Goal: Transaction & Acquisition: Book appointment/travel/reservation

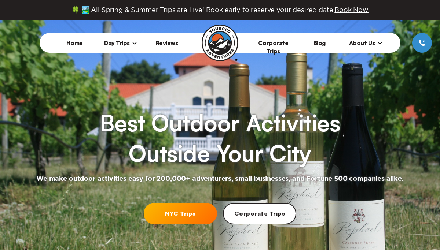
click at [120, 38] on li "Day Trips [US_STATE][GEOGRAPHIC_DATA] [GEOGRAPHIC_DATA] [GEOGRAPHIC_DATA]" at bounding box center [121, 43] width 46 height 20
click at [127, 44] on span "Day Trips" at bounding box center [120, 42] width 33 height 7
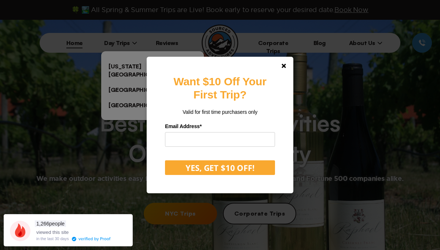
click at [131, 65] on div "Want $10 Off Your First Trip? Valid for first time purchasers only Email Addres…" at bounding box center [220, 125] width 440 height 250
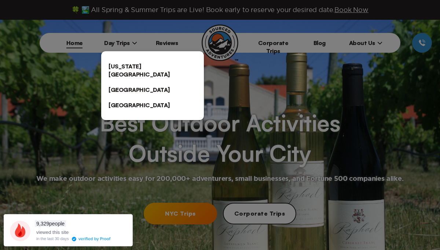
click at [157, 64] on link "[US_STATE][GEOGRAPHIC_DATA]" at bounding box center [152, 70] width 103 height 23
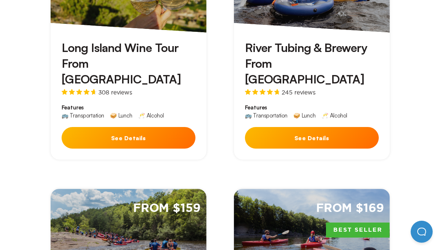
scroll to position [319, 0]
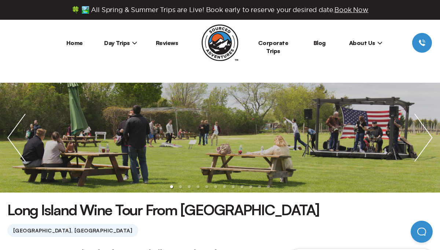
click at [428, 139] on img "next slide / item" at bounding box center [423, 138] width 33 height 110
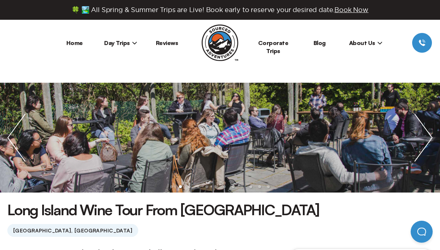
click at [428, 139] on img "next slide / item" at bounding box center [423, 138] width 33 height 110
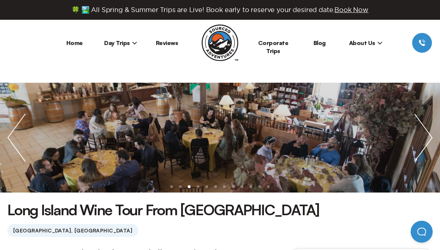
click at [428, 139] on img "next slide / item" at bounding box center [423, 138] width 33 height 110
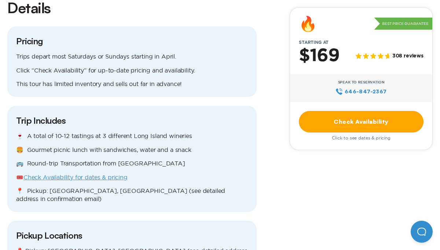
scroll to position [630, 0]
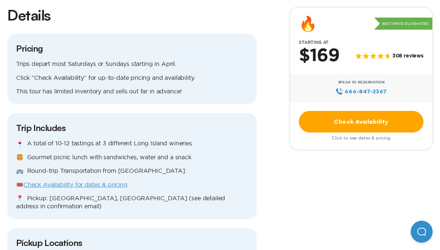
click at [351, 124] on link "Check Availability" at bounding box center [361, 122] width 125 height 22
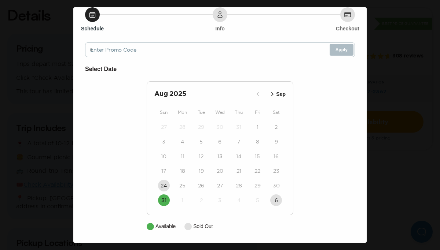
scroll to position [27, 0]
click at [270, 94] on icon "button" at bounding box center [272, 93] width 7 height 7
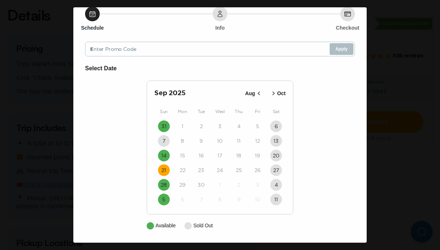
click at [165, 168] on time "21" at bounding box center [163, 170] width 5 height 7
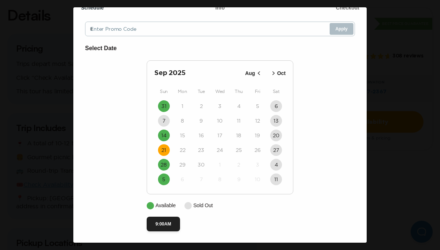
scroll to position [49, 0]
click at [151, 224] on button "9:00AM" at bounding box center [163, 224] width 33 height 15
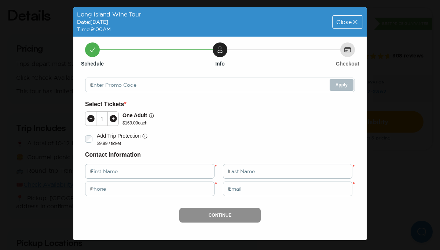
scroll to position [0, 0]
click at [111, 118] on icon at bounding box center [113, 118] width 7 height 7
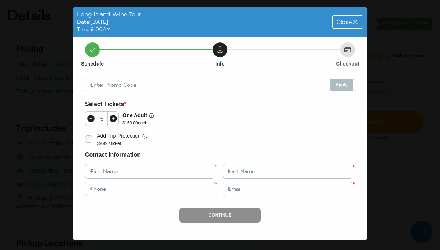
click at [111, 118] on icon at bounding box center [113, 118] width 7 height 7
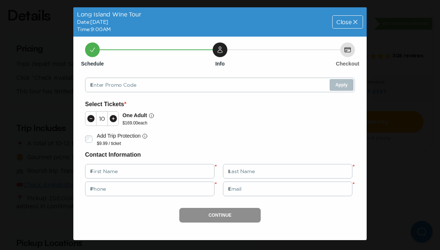
click at [111, 118] on icon at bounding box center [113, 118] width 7 height 7
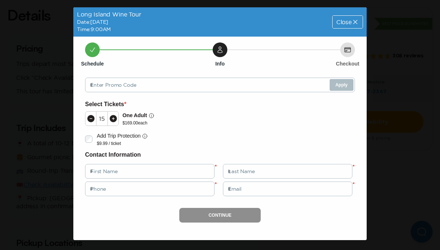
click at [345, 26] on div "Close" at bounding box center [348, 22] width 30 height 12
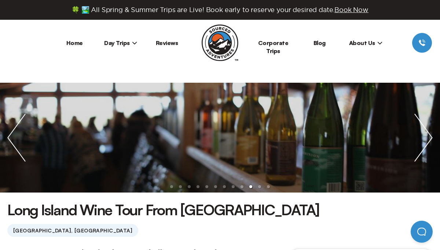
scroll to position [630, 0]
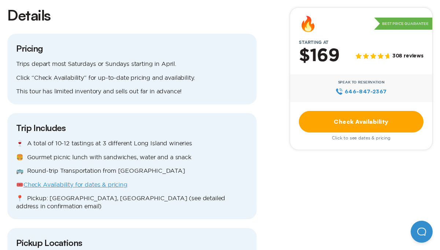
click at [351, 123] on link "Check Availability" at bounding box center [361, 122] width 125 height 22
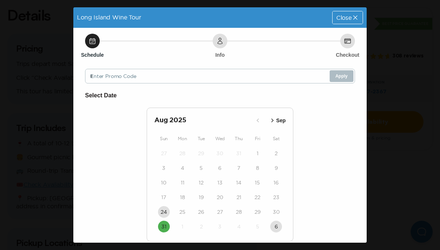
scroll to position [27, 0]
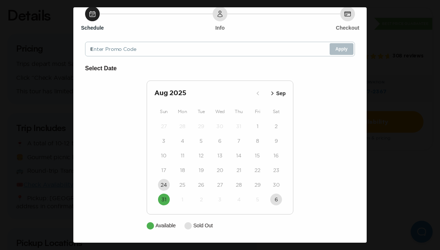
click at [272, 93] on icon "button" at bounding box center [272, 93] width 7 height 7
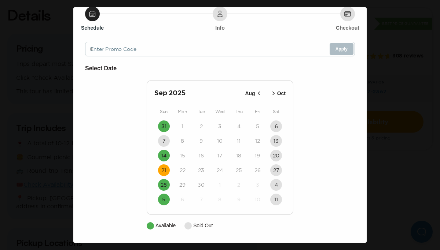
click at [163, 171] on time "21" at bounding box center [163, 170] width 5 height 7
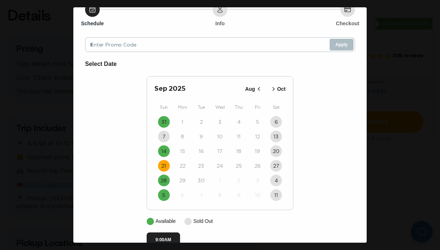
scroll to position [27, 0]
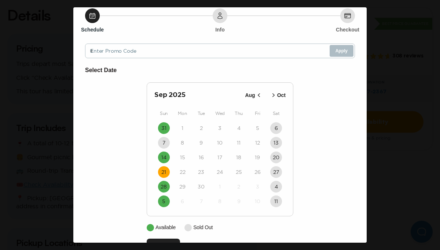
click at [374, 39] on div "Long Island Wine Tour Date: [DATE] Close Schedule Info Checkout Enter Promo Cod…" at bounding box center [220, 125] width 440 height 250
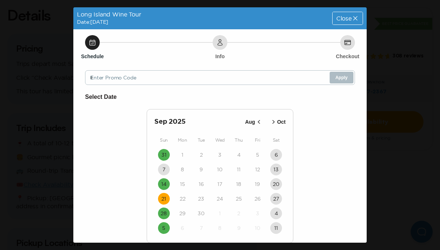
click at [348, 16] on span "Close" at bounding box center [343, 18] width 15 height 6
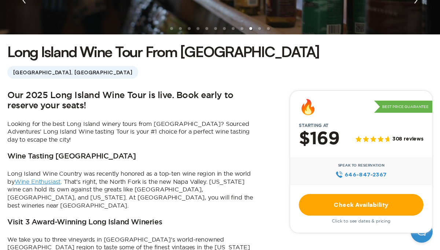
scroll to position [158, 0]
